Goal: Information Seeking & Learning: Compare options

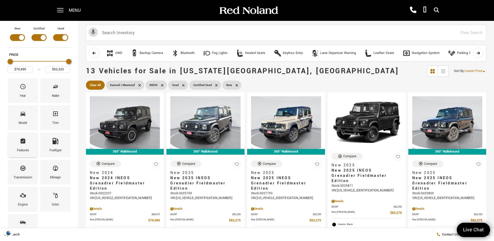
click at [28, 144] on div "Features" at bounding box center [23, 145] width 30 height 24
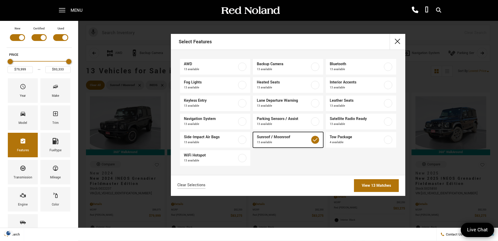
click at [317, 140] on label at bounding box center [315, 139] width 8 height 8
type input "$70,678"
type input "$99,640"
checkbox input "false"
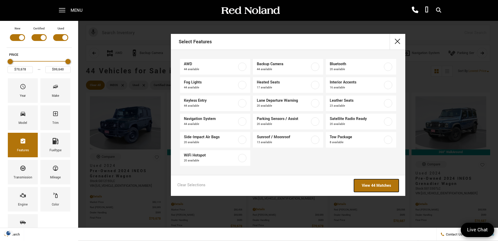
click at [381, 184] on link "View 44 Matches" at bounding box center [376, 185] width 45 height 13
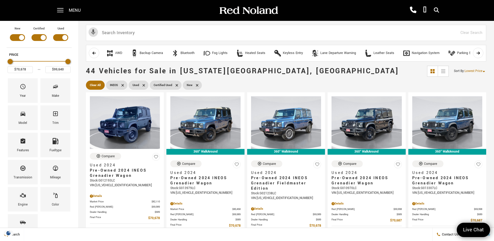
click at [197, 85] on icon at bounding box center [197, 85] width 4 height 4
type input "$92,688"
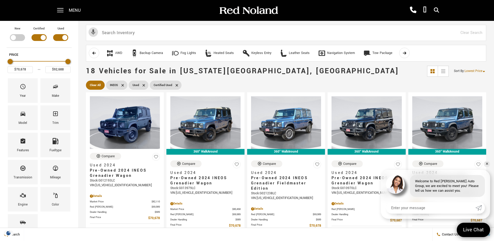
click at [478, 71] on span "Lowest Price" at bounding box center [473, 71] width 18 height 4
click at [399, 81] on ul "Clear All INEOS Used Certified Used" at bounding box center [286, 85] width 400 height 12
click at [135, 120] on img at bounding box center [125, 122] width 70 height 53
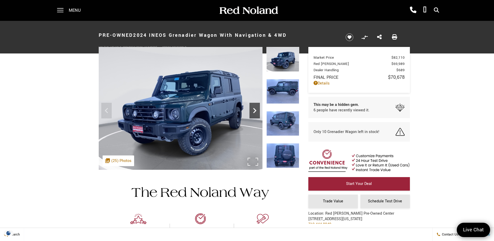
click at [254, 112] on icon "Next" at bounding box center [254, 110] width 3 height 5
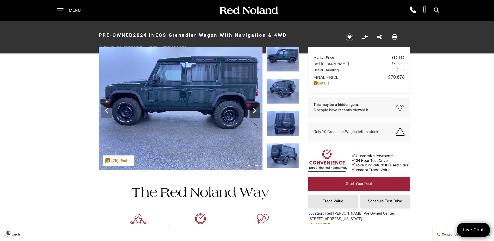
click at [254, 112] on icon "Next" at bounding box center [254, 110] width 3 height 5
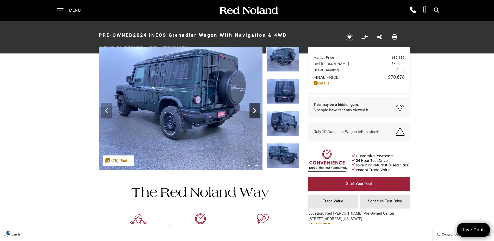
click at [254, 112] on icon "Next" at bounding box center [254, 110] width 3 height 5
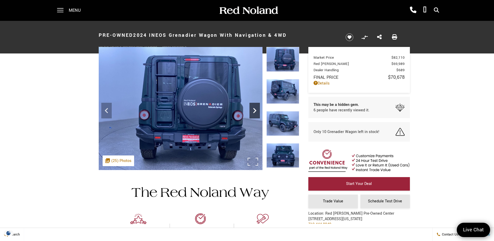
click at [254, 112] on icon "Next" at bounding box center [254, 110] width 3 height 5
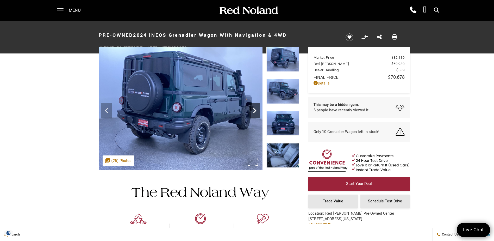
click at [254, 112] on icon "Next" at bounding box center [254, 110] width 3 height 5
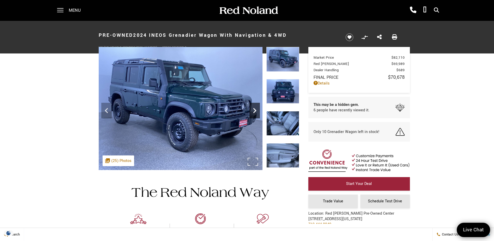
click at [254, 112] on icon "Next" at bounding box center [254, 110] width 3 height 5
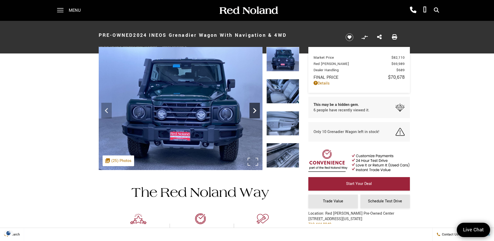
click at [254, 112] on icon "Next" at bounding box center [254, 110] width 3 height 5
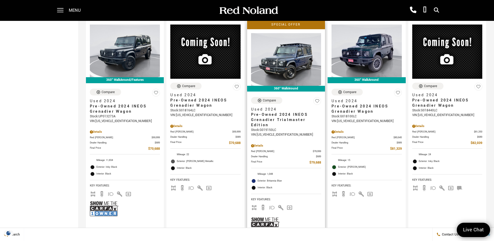
scroll to position [312, 0]
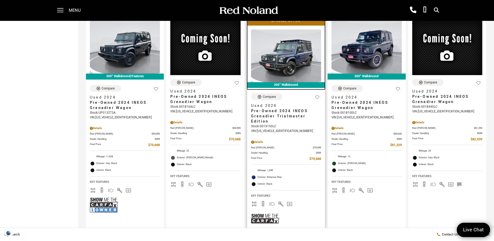
click at [295, 56] on img at bounding box center [286, 55] width 70 height 53
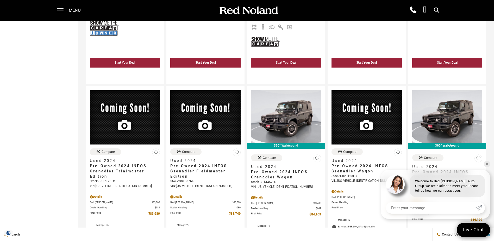
scroll to position [513, 0]
